Goal: Task Accomplishment & Management: Complete application form

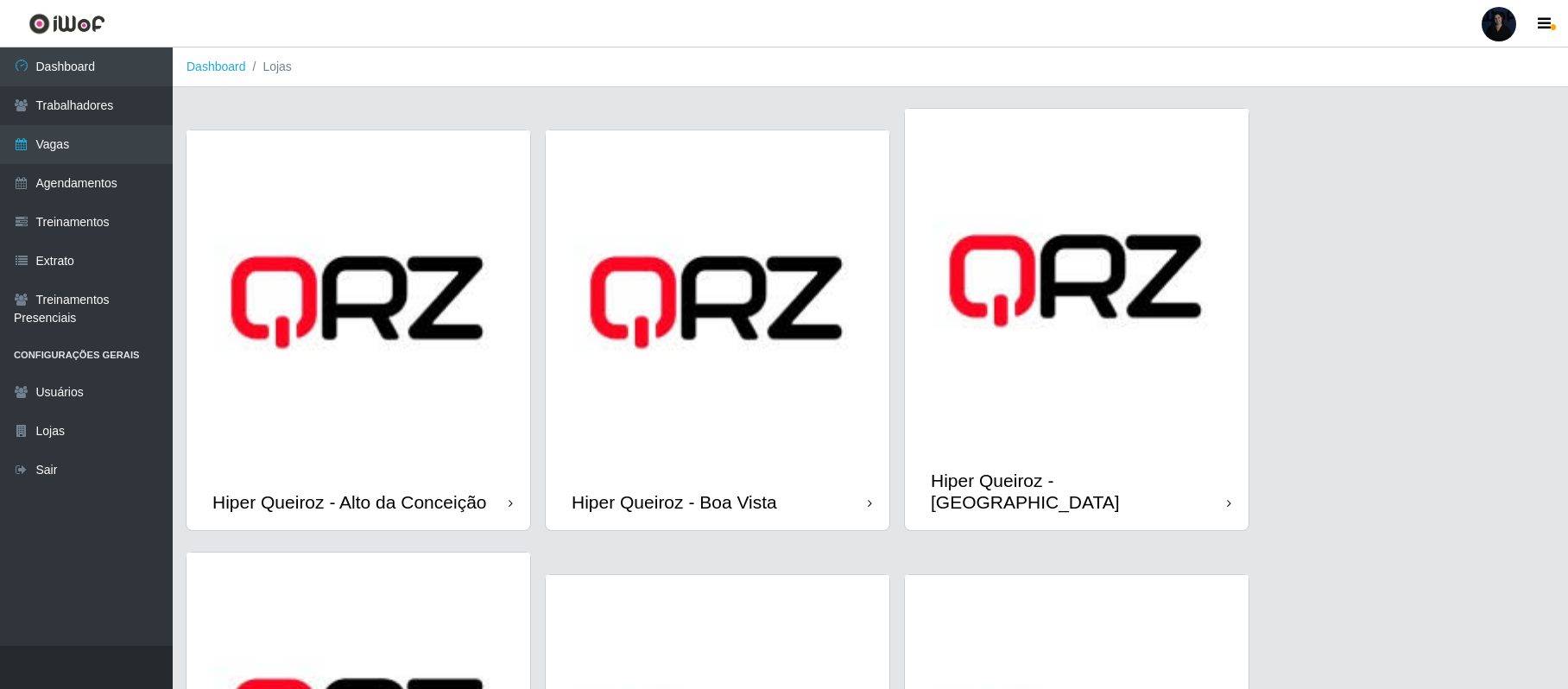
click at [1030, 335] on img at bounding box center [1076, 281] width 344 height 344
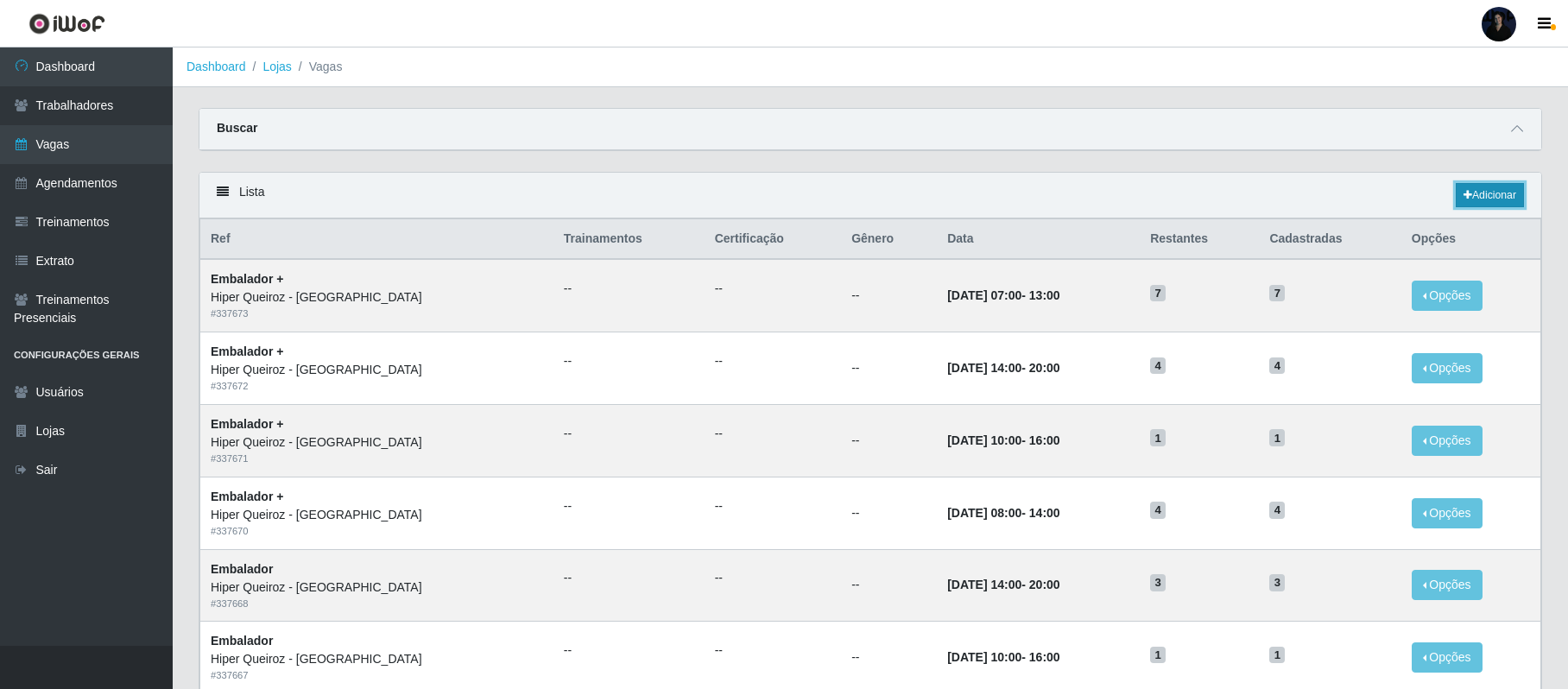
click at [1489, 208] on link "Adicionar" at bounding box center [1490, 195] width 68 height 25
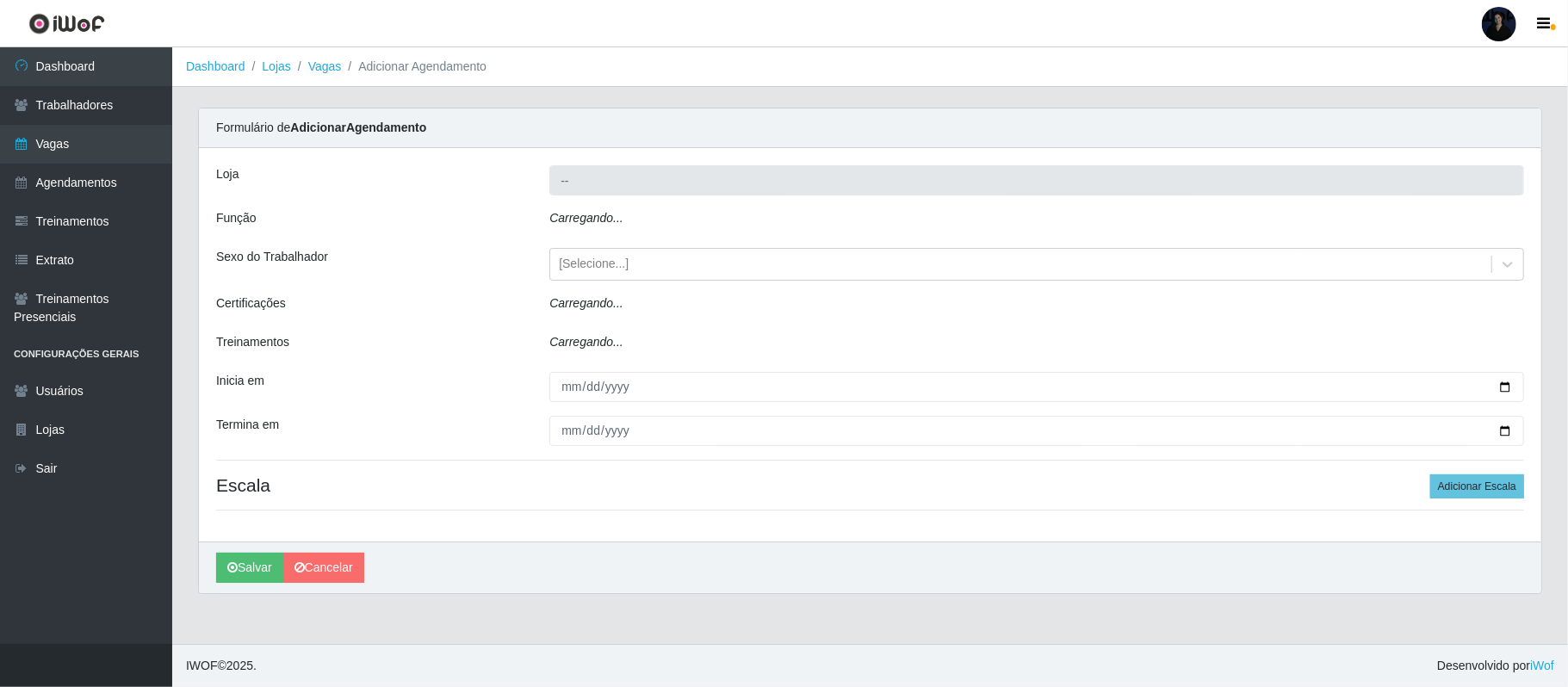
type input "Hiper Queiroz - [GEOGRAPHIC_DATA]"
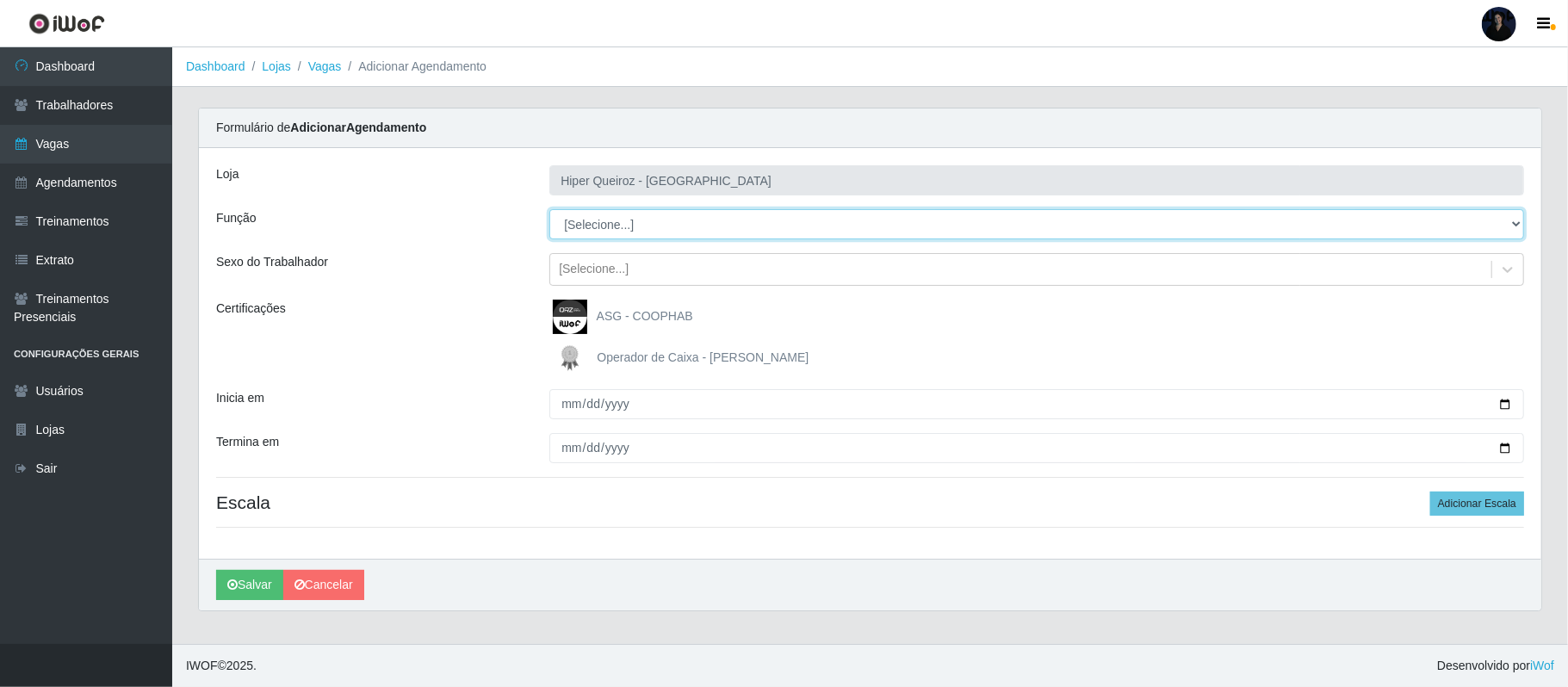
click at [582, 232] on select "[Selecione...] Embalador Embalador + Embalador ++ Operador de Caixa +" at bounding box center [1037, 225] width 975 height 30
select select "72"
click at [550, 210] on select "[Selecione...] Embalador Embalador + Embalador ++ Operador de Caixa +" at bounding box center [1037, 225] width 975 height 30
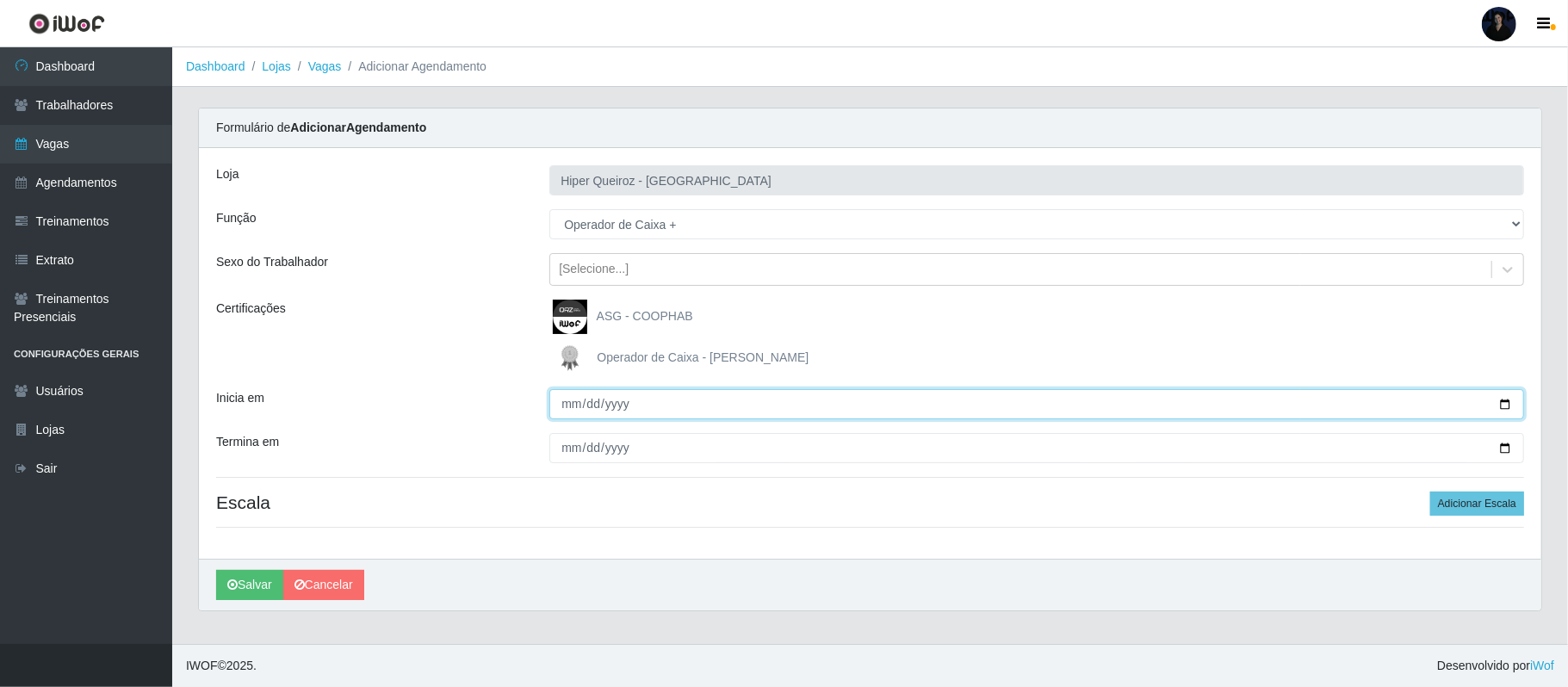
click at [1502, 401] on input "Inicia em" at bounding box center [1037, 404] width 975 height 30
type input "[DATE]"
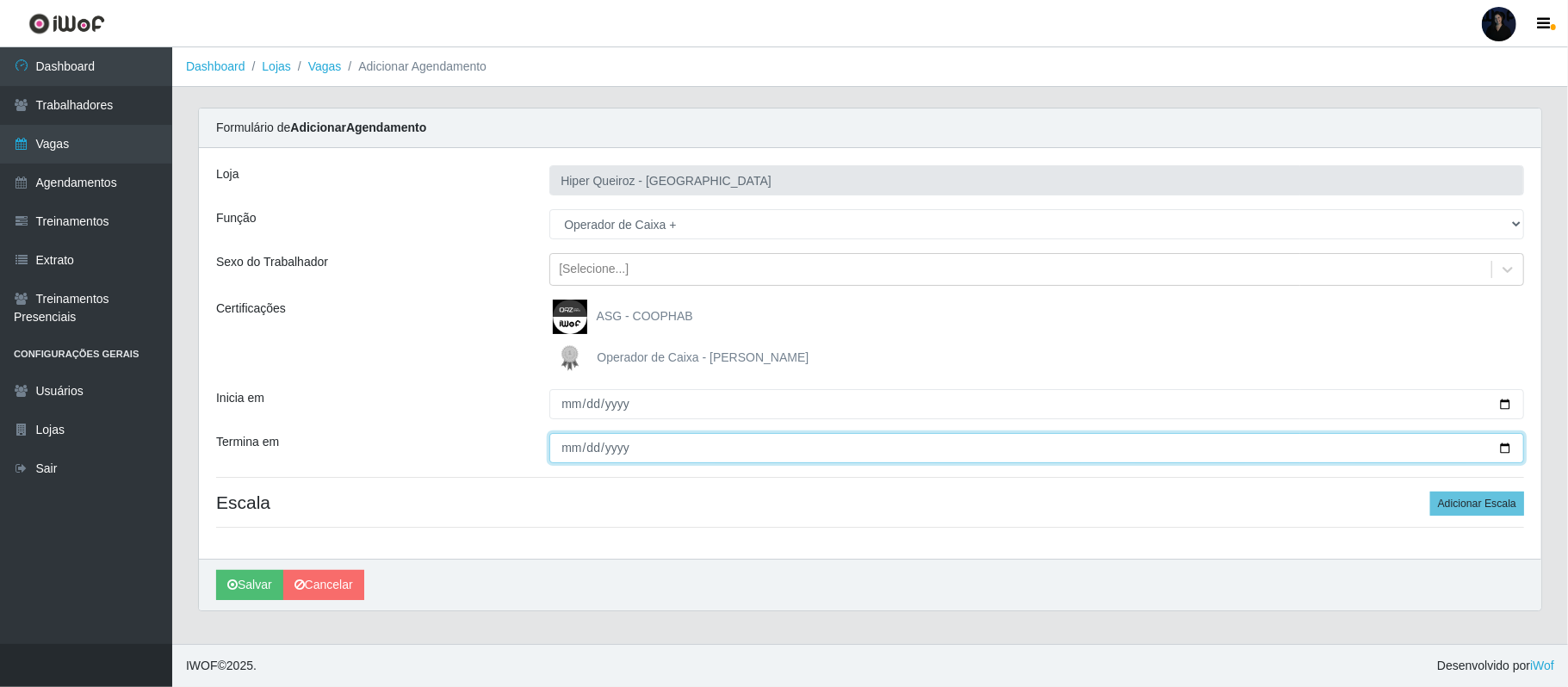
click at [1506, 448] on input "Termina em" at bounding box center [1037, 449] width 975 height 30
type input "[DATE]"
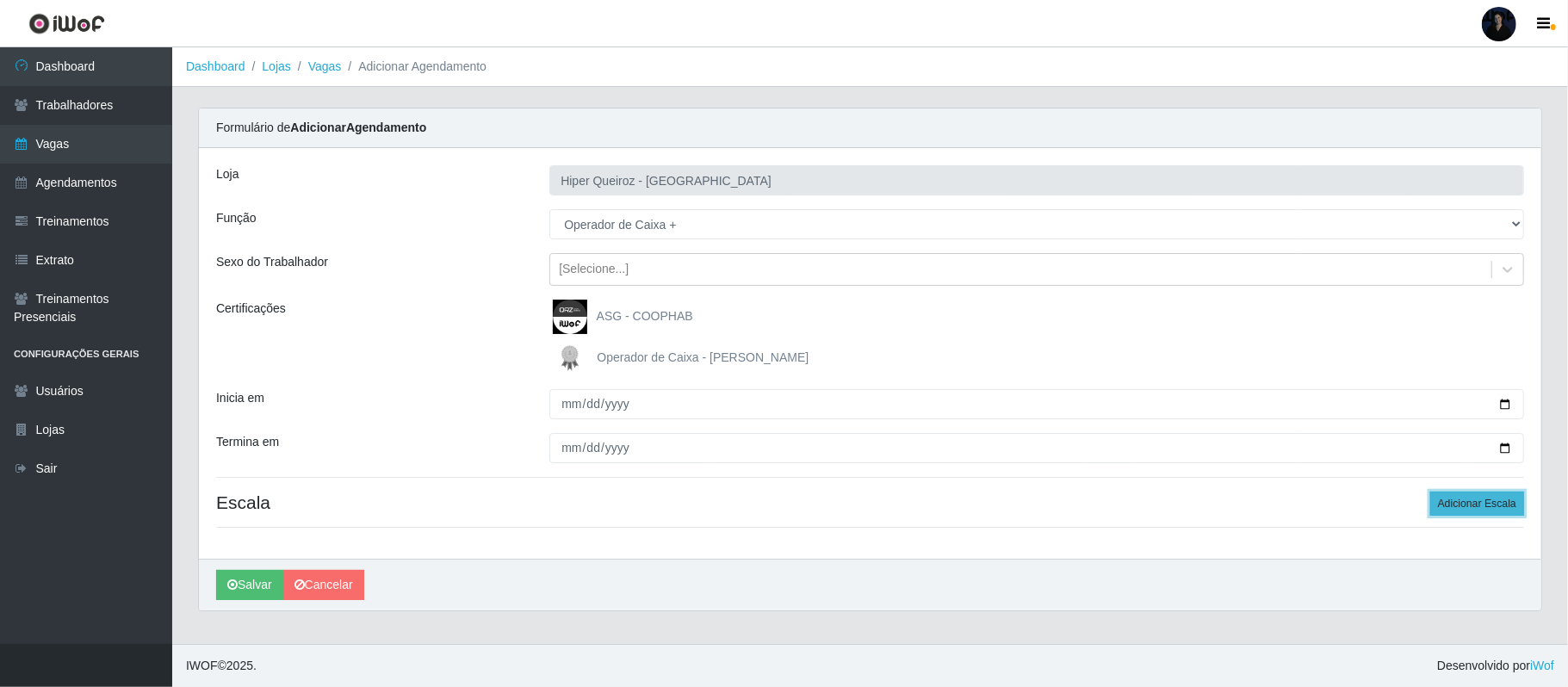
click at [1486, 513] on button "Adicionar Escala" at bounding box center [1476, 505] width 94 height 25
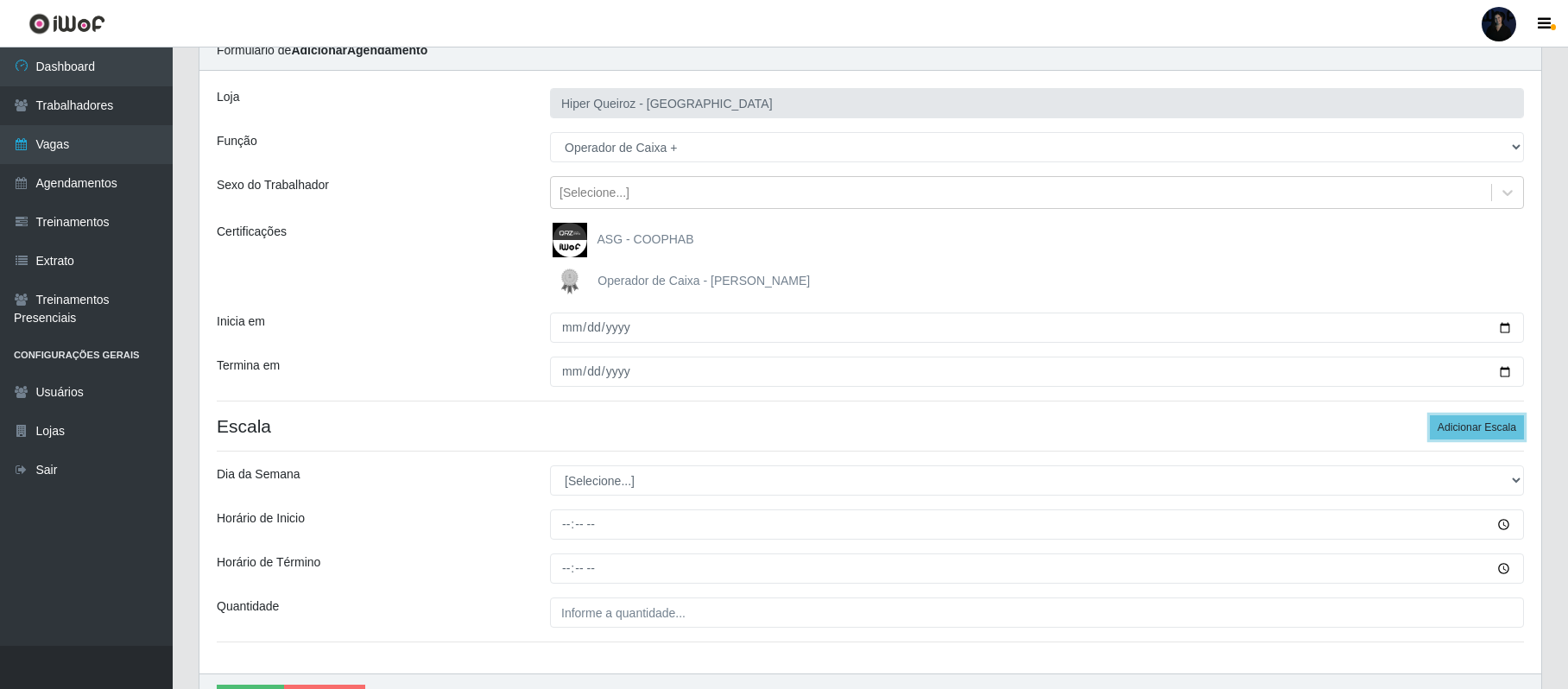
scroll to position [181, 0]
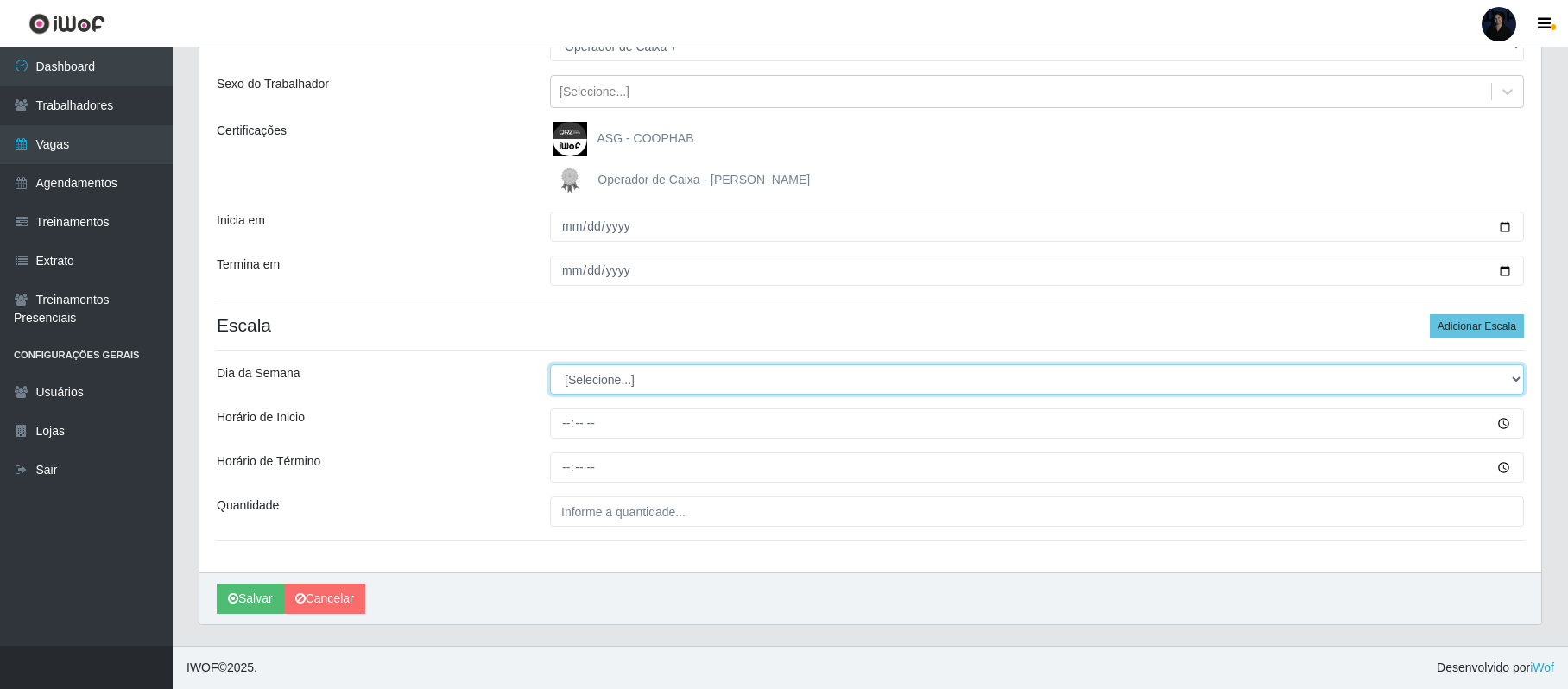
click at [577, 376] on select "[Selecione...] Segunda Terça Quarta Quinta Sexta Sábado Domingo" at bounding box center [1037, 380] width 974 height 30
select select "0"
click at [550, 365] on select "[Selecione...] Segunda Terça Quarta Quinta Sexta Sábado Domingo" at bounding box center [1037, 380] width 974 height 30
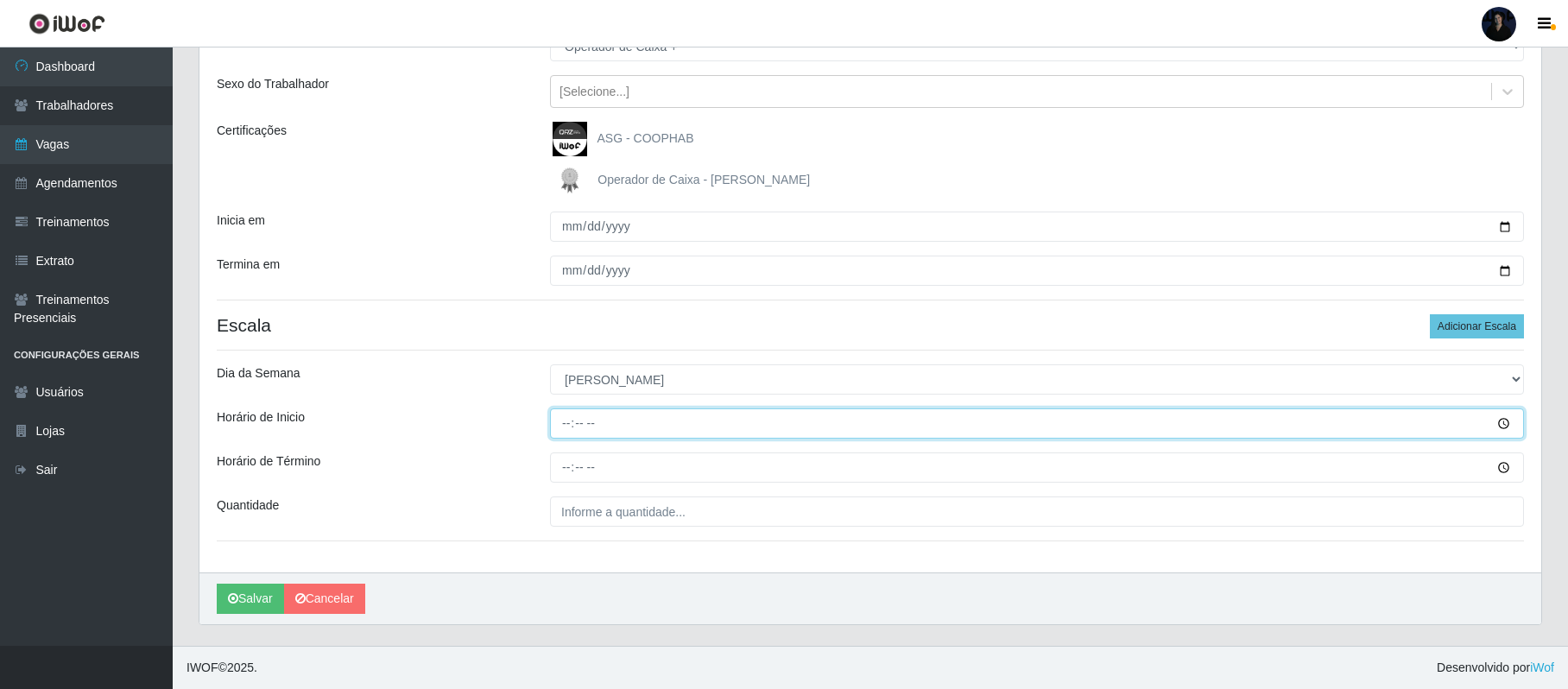
click at [568, 419] on input "Horário de Inicio" at bounding box center [1037, 424] width 974 height 30
type input "07:00"
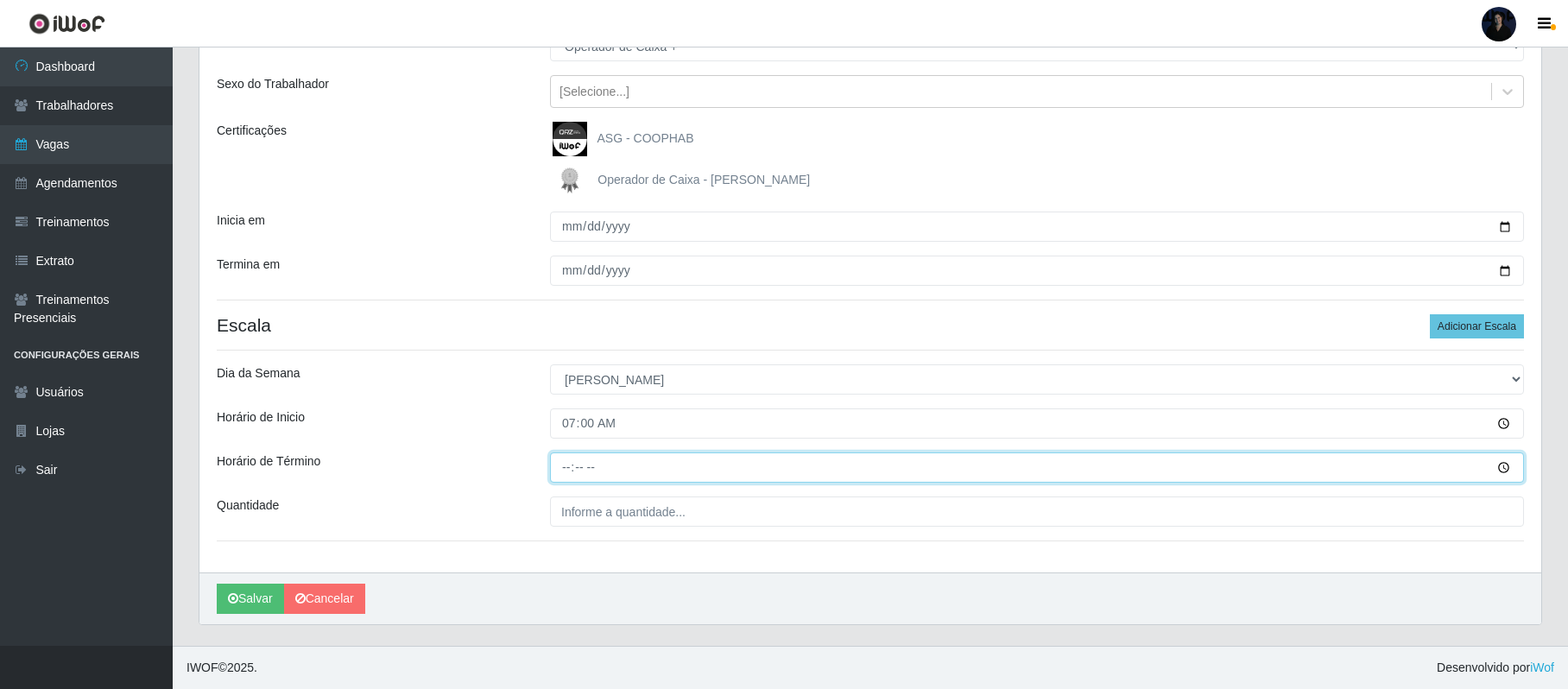
click at [571, 475] on input "Horário de Término" at bounding box center [1037, 468] width 974 height 30
type input "13:00"
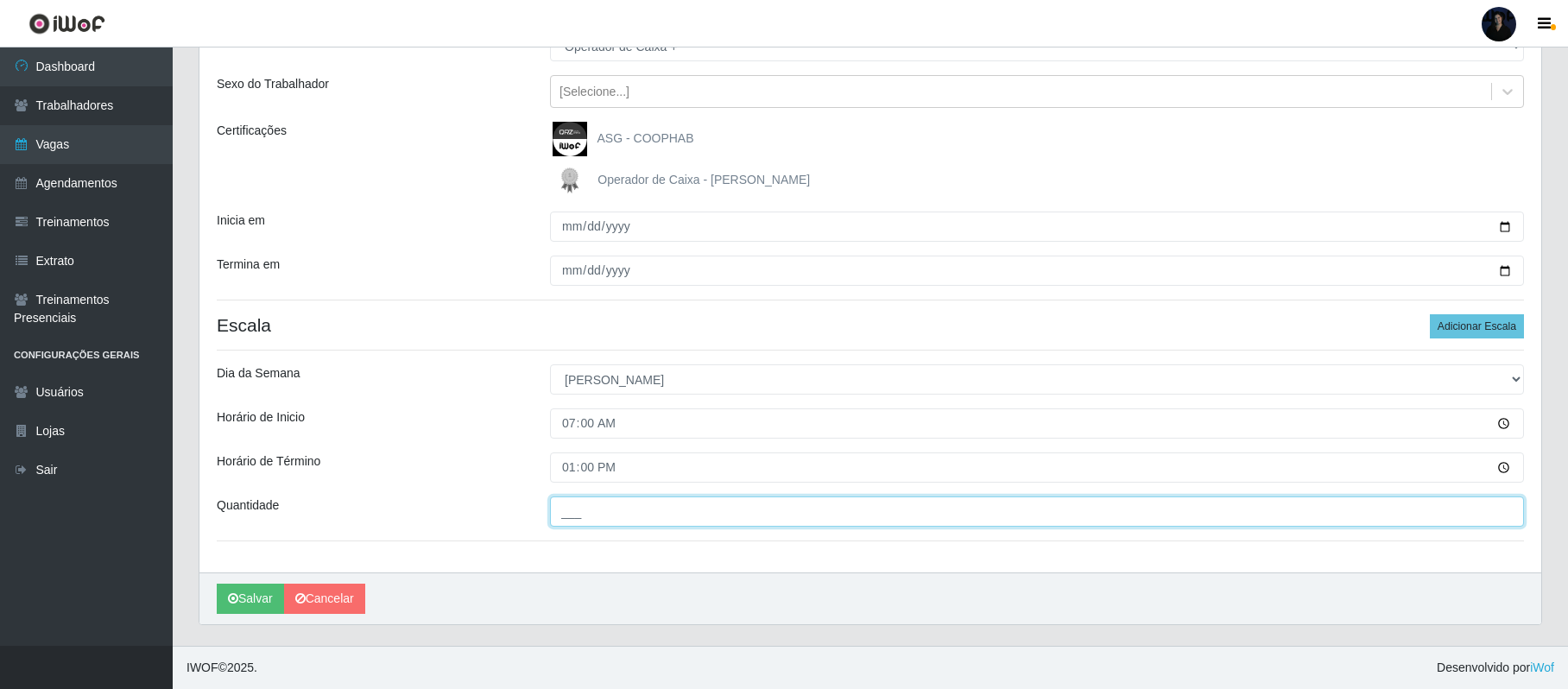
click at [571, 505] on input "___" at bounding box center [1037, 512] width 974 height 30
type input "10_"
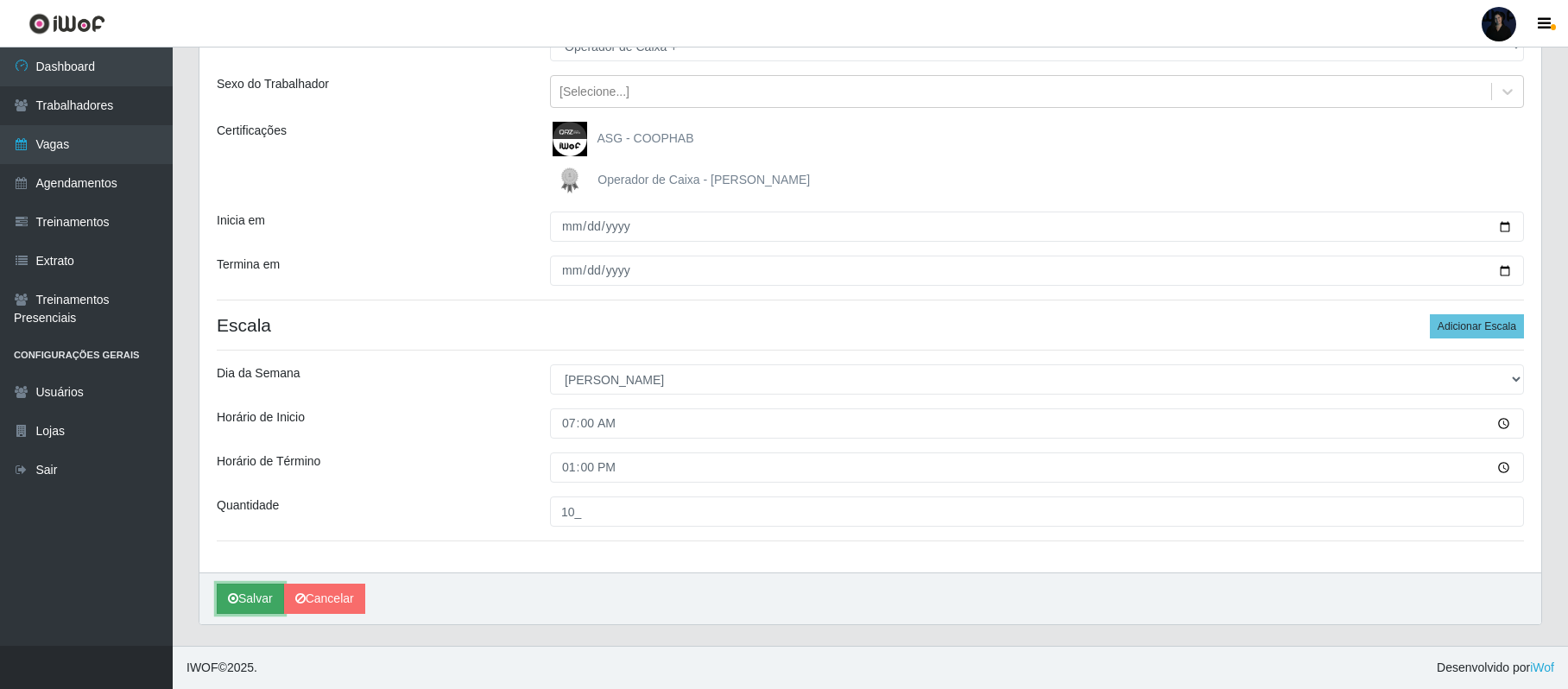
click at [247, 596] on button "Salvar" at bounding box center [250, 599] width 67 height 30
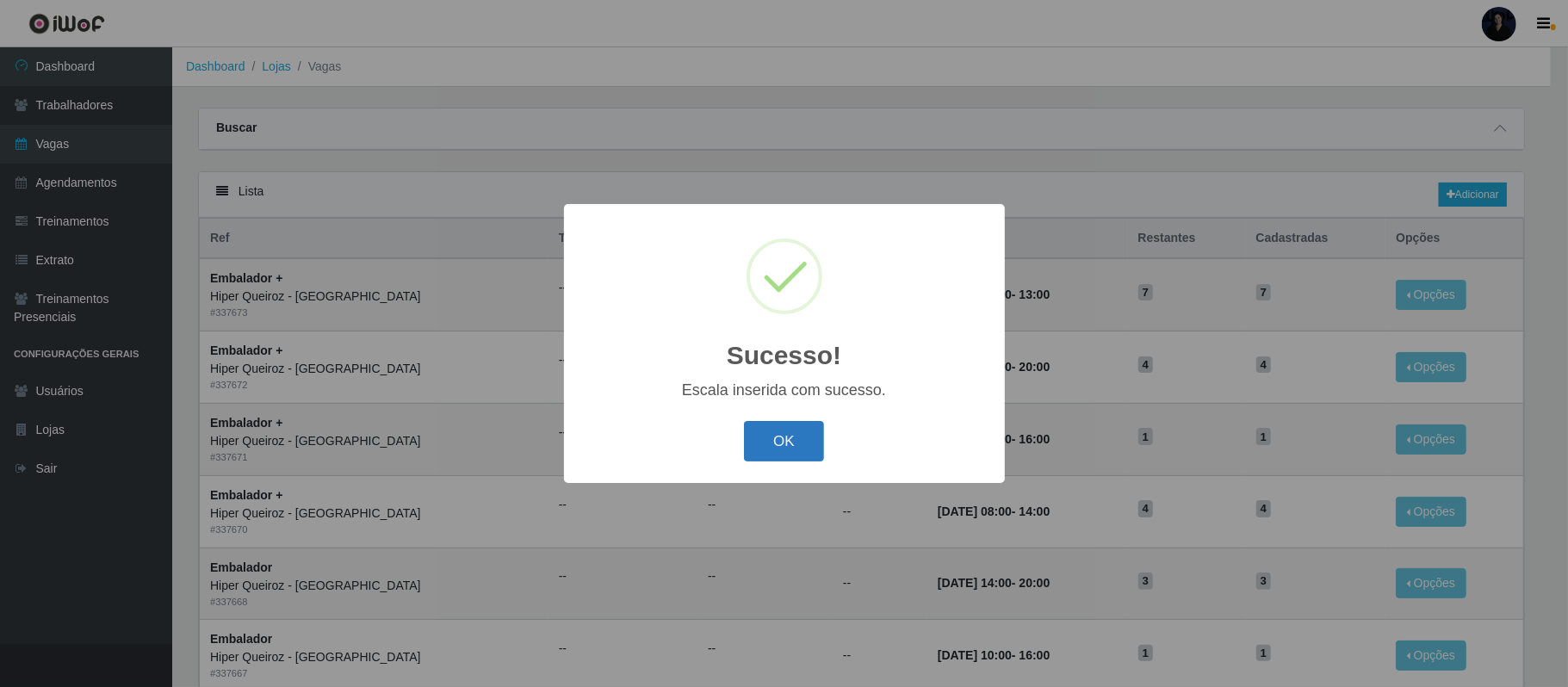
click at [800, 452] on button "OK" at bounding box center [784, 441] width 80 height 41
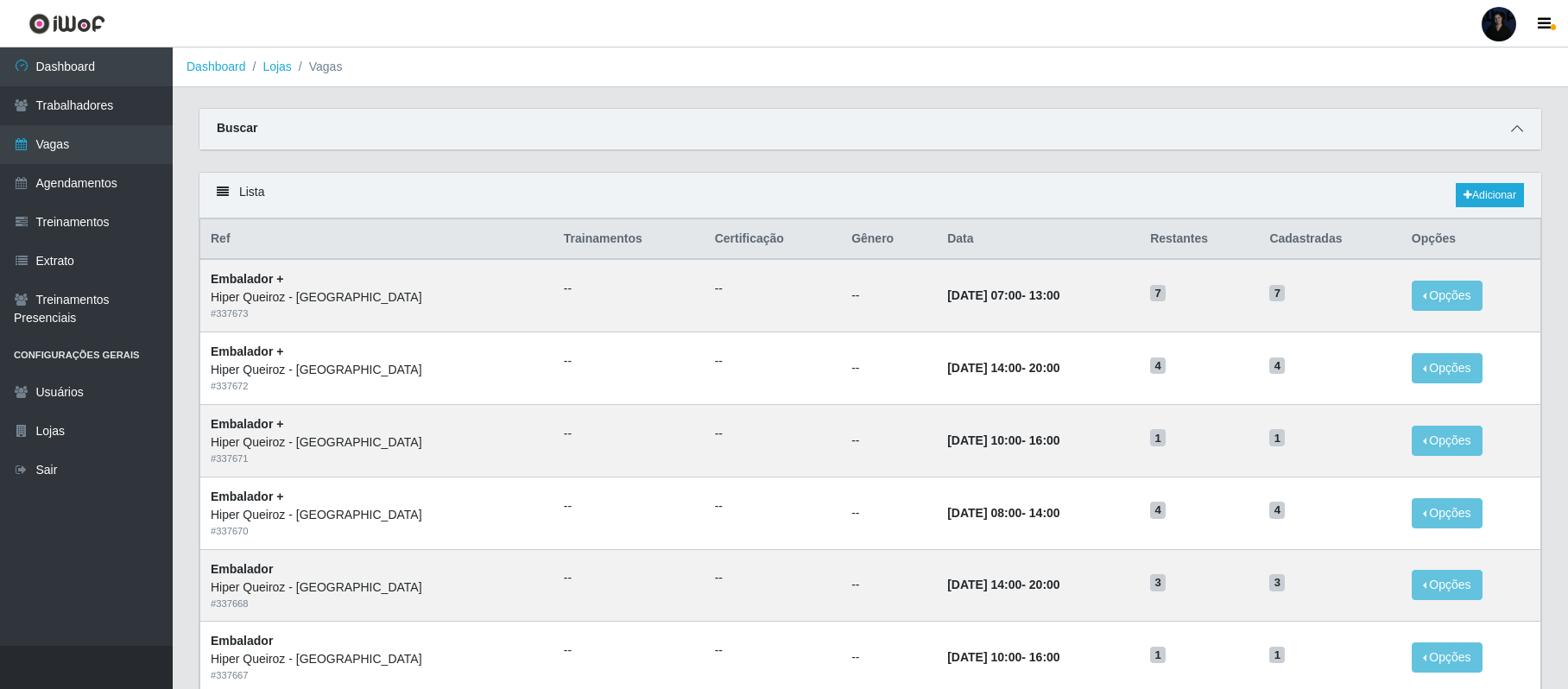
click at [1511, 125] on icon at bounding box center [1517, 128] width 12 height 12
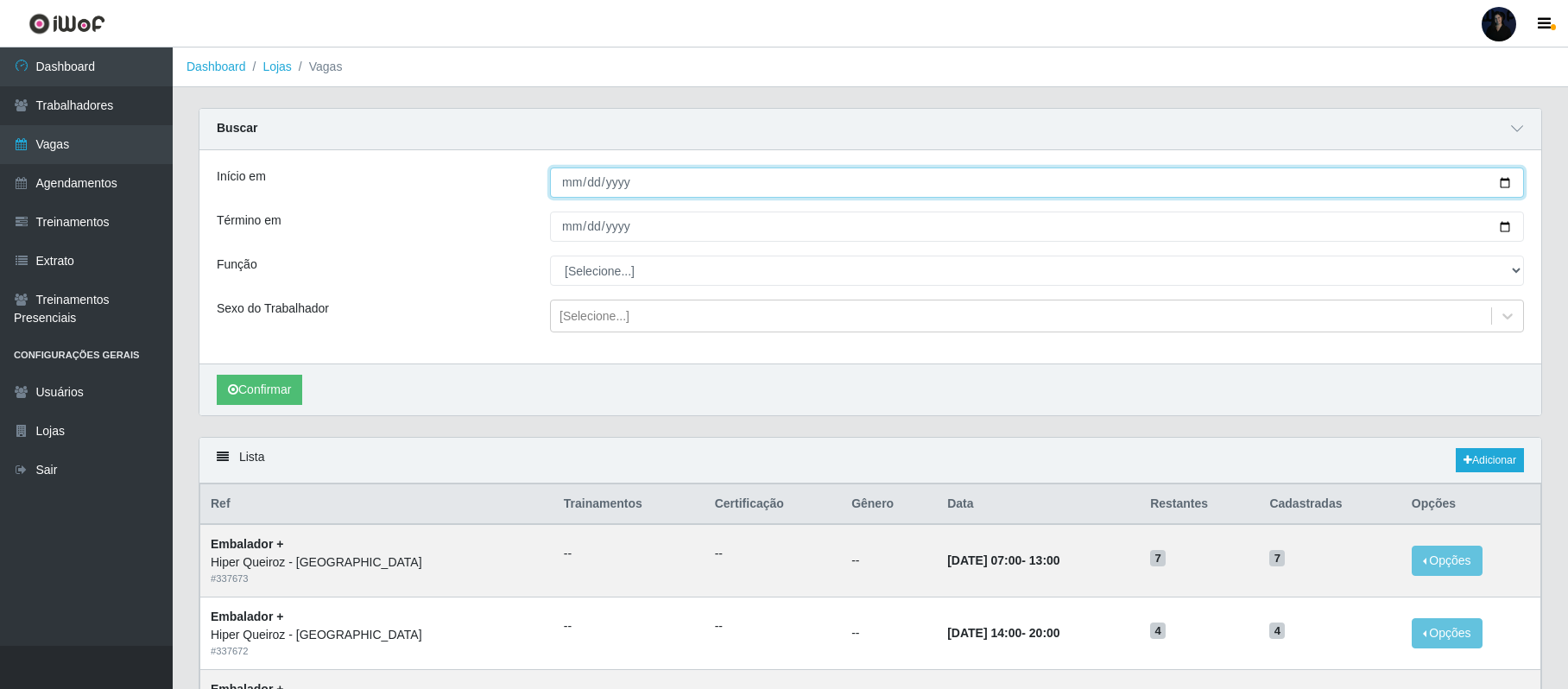
click at [1504, 185] on input "Início em" at bounding box center [1037, 183] width 974 height 30
type input "[DATE]"
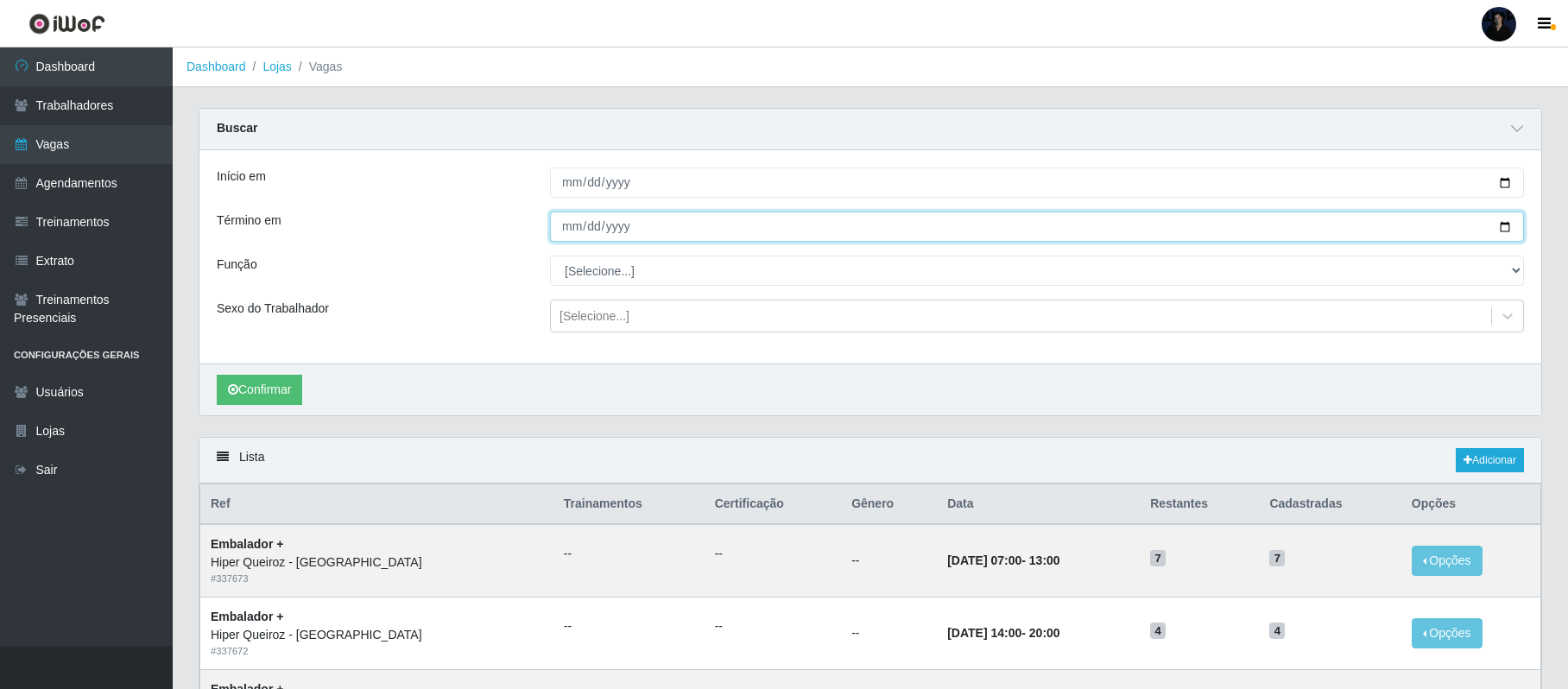
click at [1507, 223] on input "Término em" at bounding box center [1037, 227] width 974 height 30
type input "[DATE]"
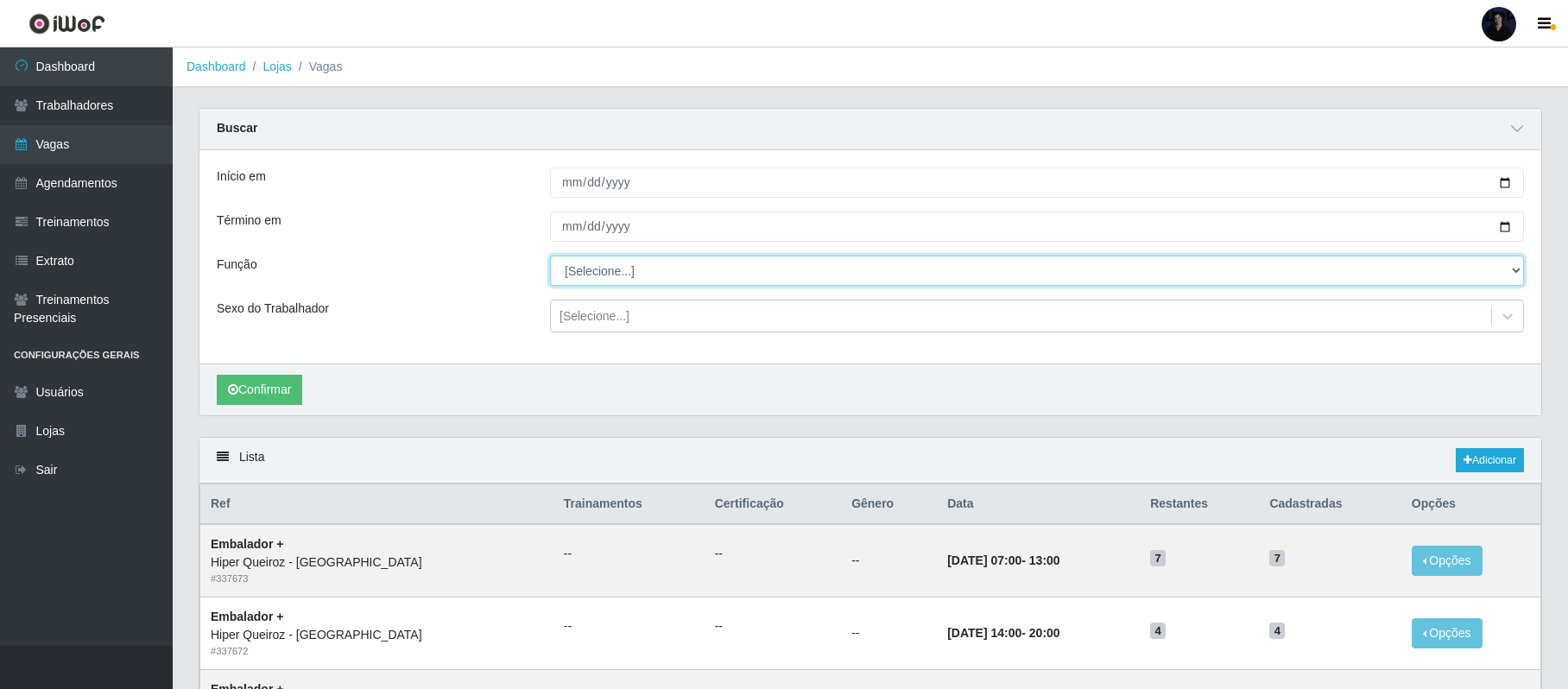
click at [640, 278] on select "[Selecione...] Embalador Embalador + Embalador ++ Operador de Caixa +" at bounding box center [1037, 271] width 974 height 30
select select "72"
click at [550, 257] on select "[Selecione...] Embalador Embalador + Embalador ++ Operador de Caixa +" at bounding box center [1037, 271] width 974 height 30
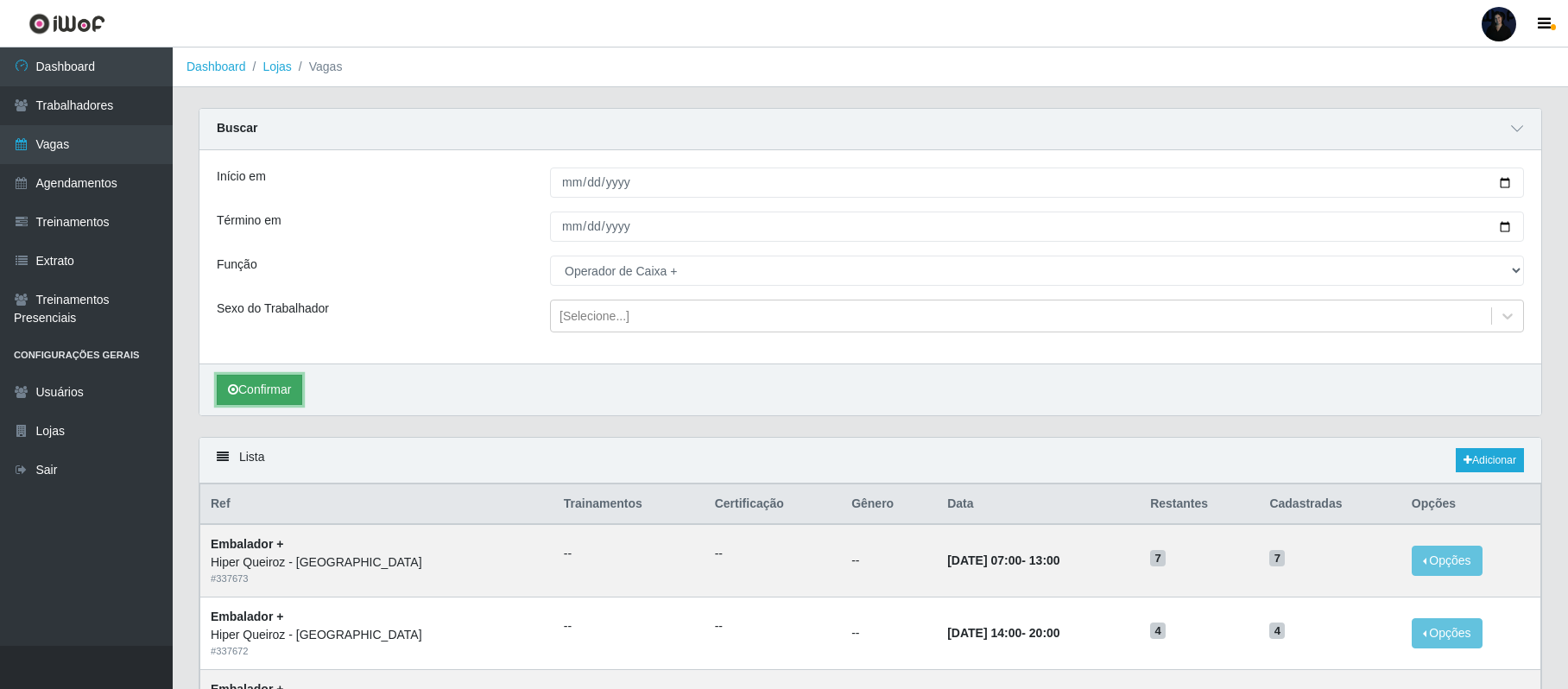
click at [258, 401] on button "Confirmar" at bounding box center [260, 390] width 85 height 30
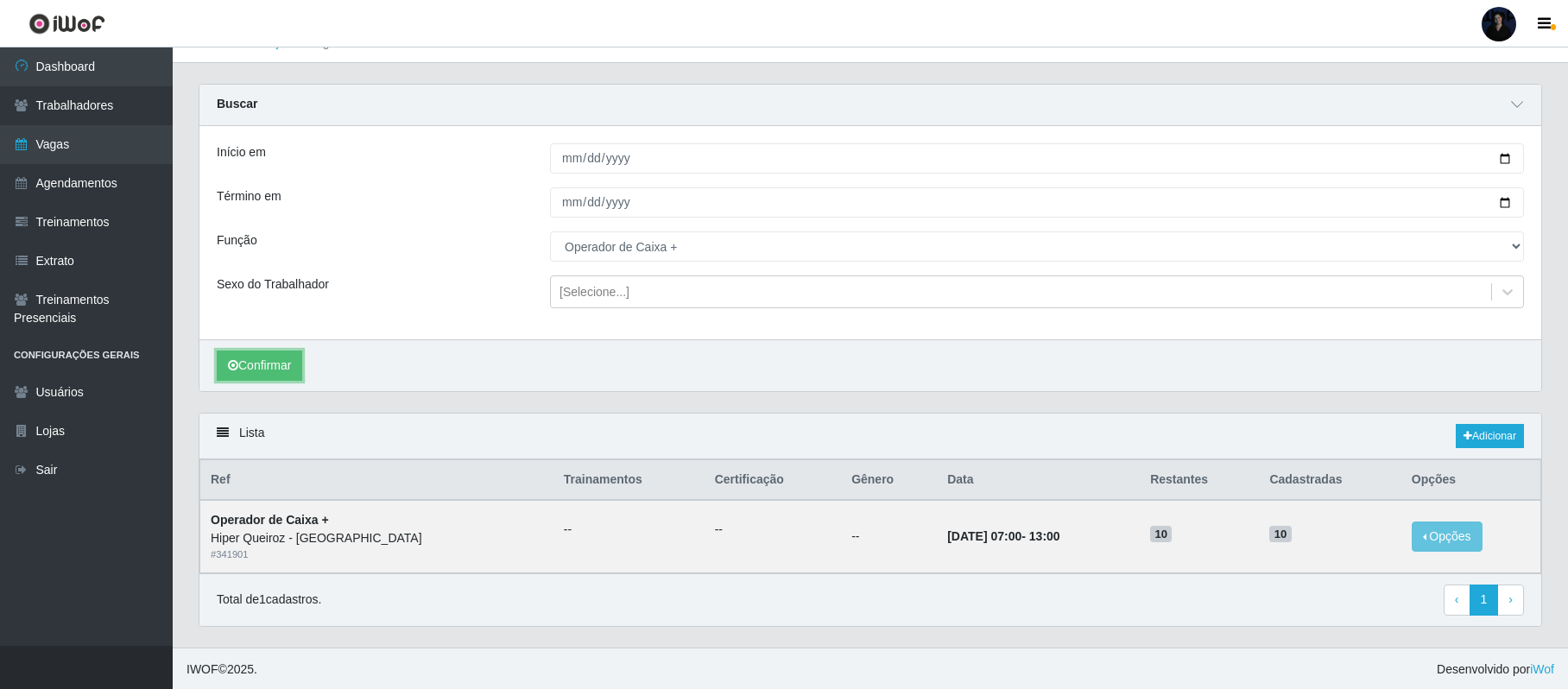
scroll to position [31, 0]
